Goal: Complete application form

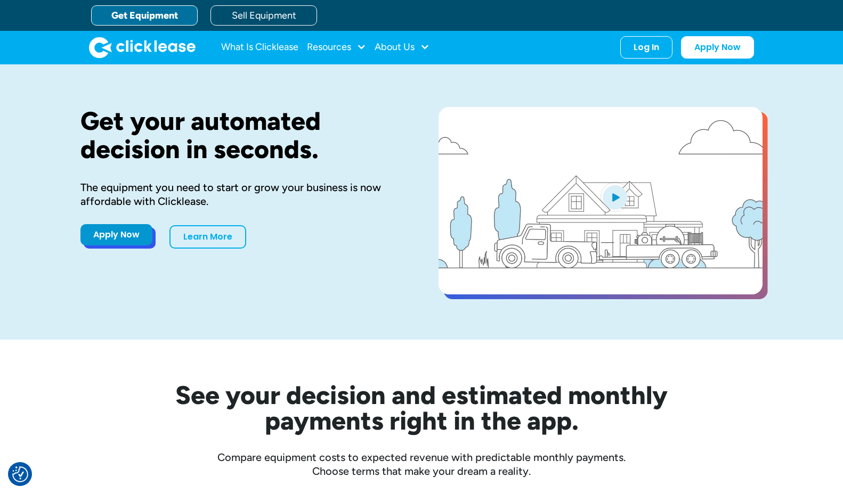
click at [127, 241] on link "Apply Now" at bounding box center [116, 234] width 72 height 21
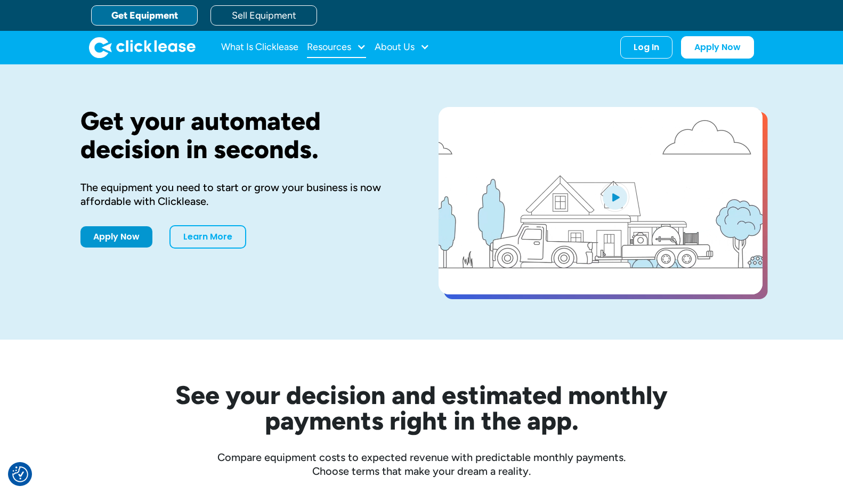
click at [346, 47] on div "Resources" at bounding box center [329, 47] width 44 height 0
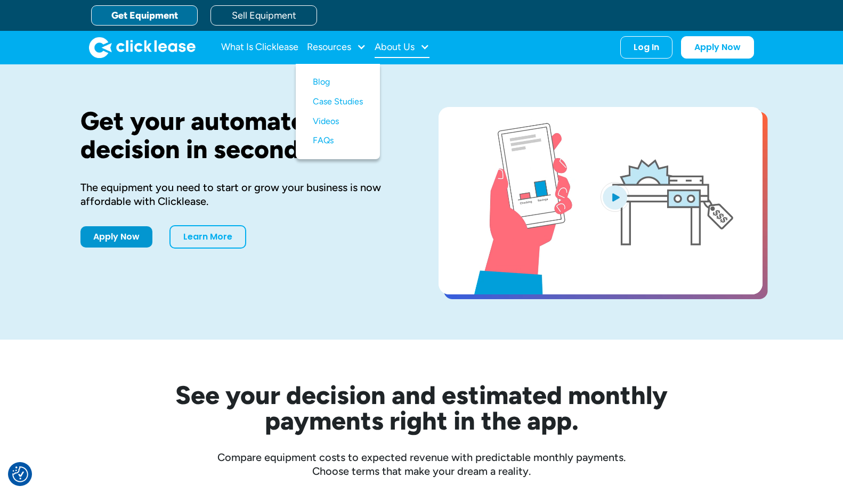
click at [418, 37] on div "About Us" at bounding box center [401, 47] width 55 height 21
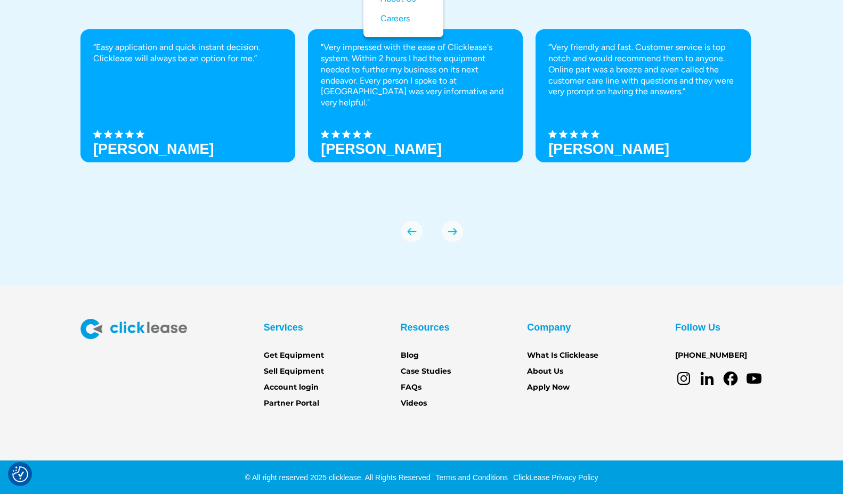
scroll to position [3665, 0]
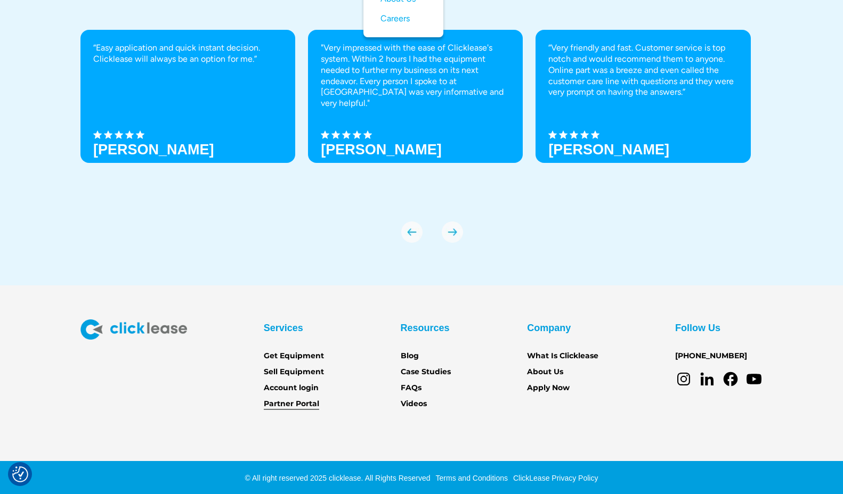
click at [298, 404] on link "Partner Portal" at bounding box center [291, 404] width 55 height 12
